Goal: Manage account settings

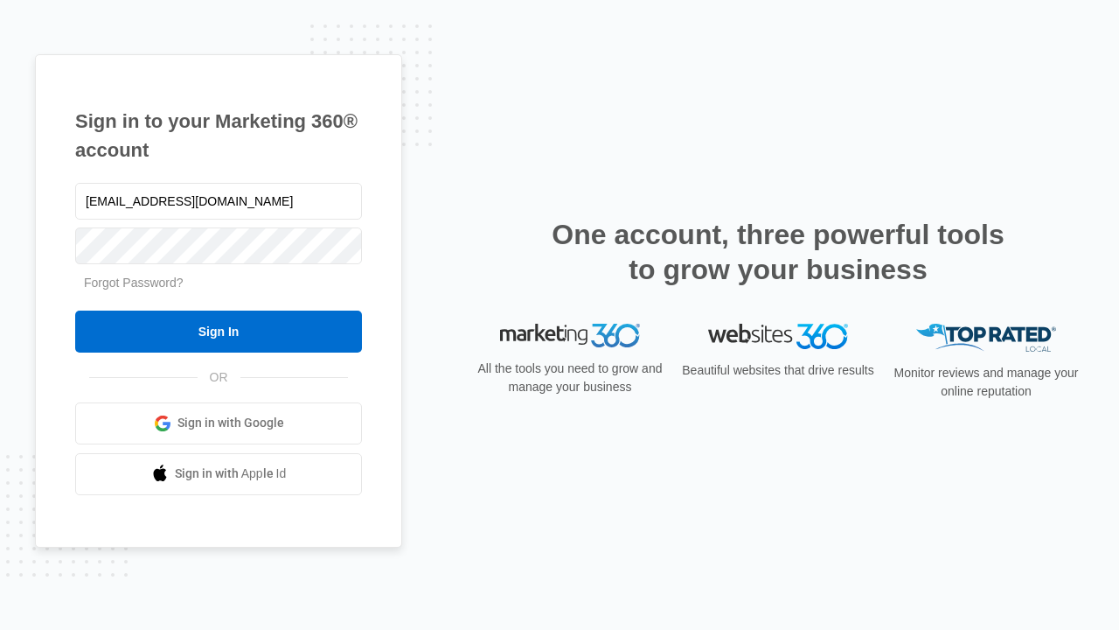
type input "dankie614@gmail.com"
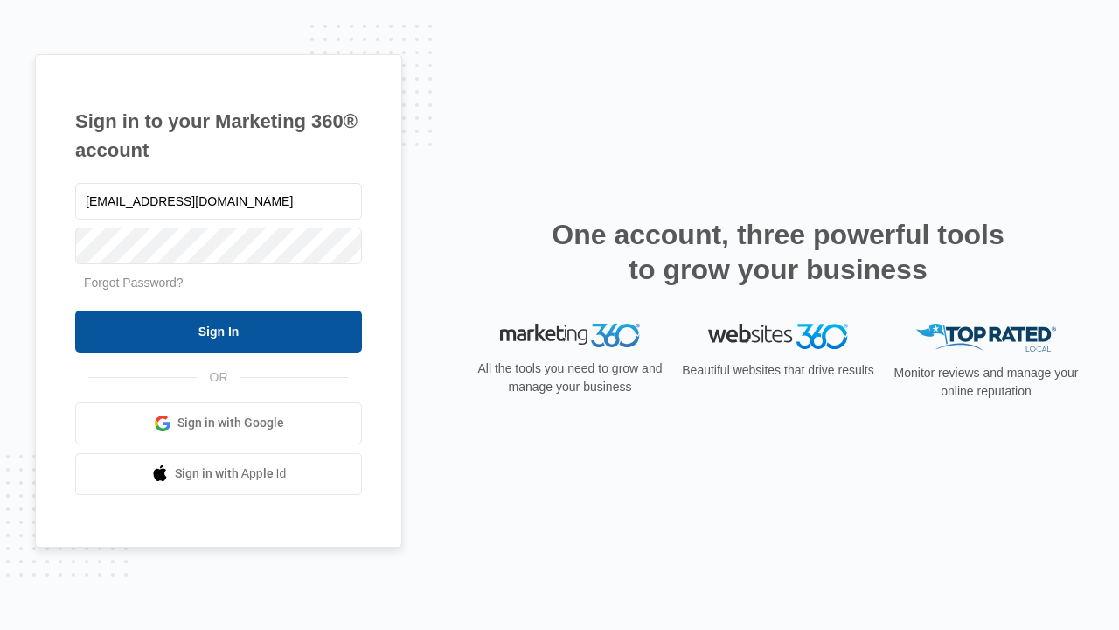
click at [219, 331] on input "Sign In" at bounding box center [218, 331] width 287 height 42
